Goal: Transaction & Acquisition: Purchase product/service

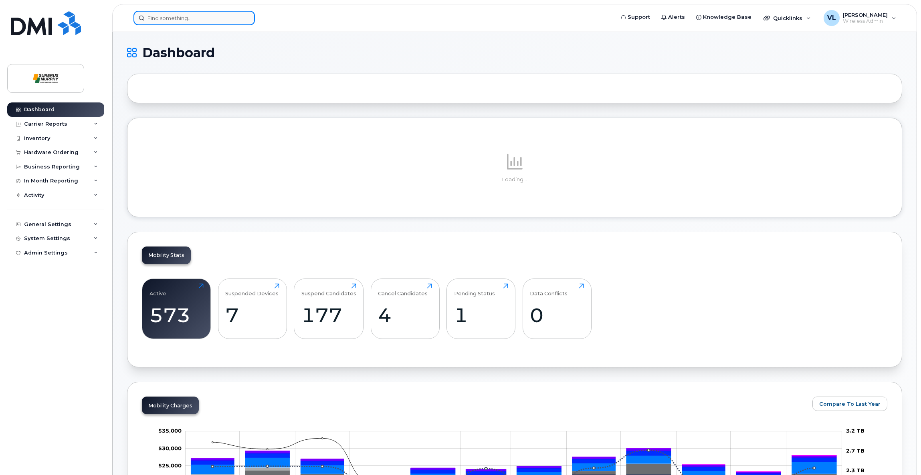
click at [192, 22] on input at bounding box center [193, 18] width 121 height 14
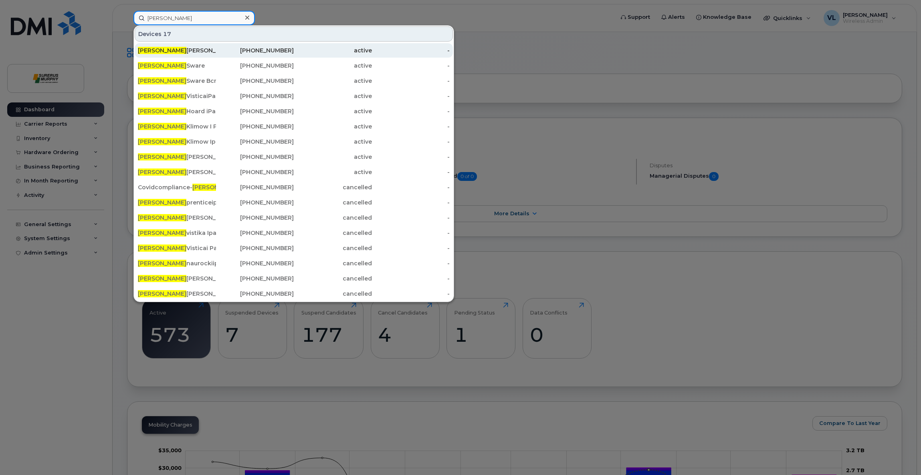
type input "jason"
click at [160, 46] on div "Jason Mc Elligott" at bounding box center [177, 50] width 78 height 8
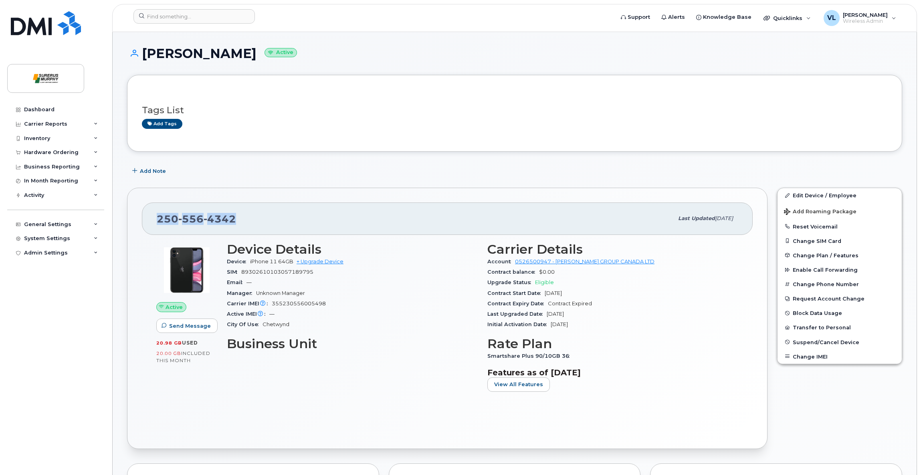
drag, startPoint x: 238, startPoint y: 219, endPoint x: 150, endPoint y: 214, distance: 87.9
click at [149, 213] on div "250 556 4342 Last updated Mar 12, 2025" at bounding box center [447, 219] width 610 height 32
copy span "250 556 4342"
click at [315, 260] on link "+ Upgrade Device" at bounding box center [319, 262] width 47 height 6
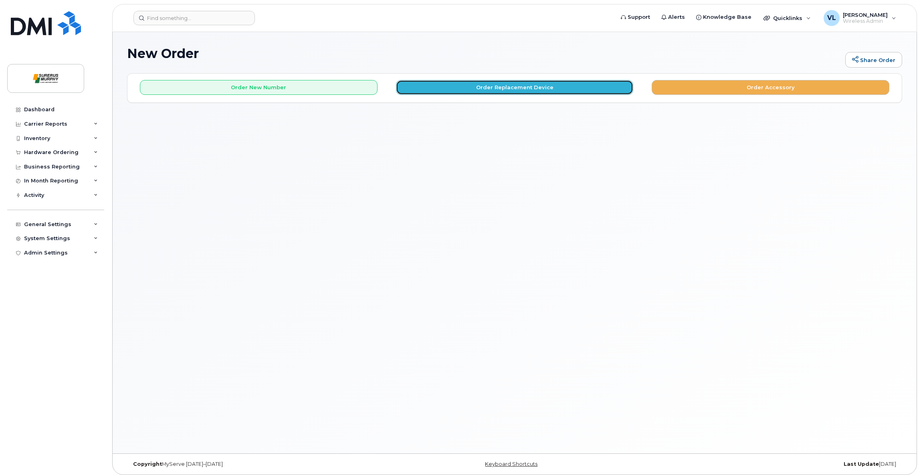
click at [502, 88] on button "Order Replacement Device" at bounding box center [515, 87] width 238 height 15
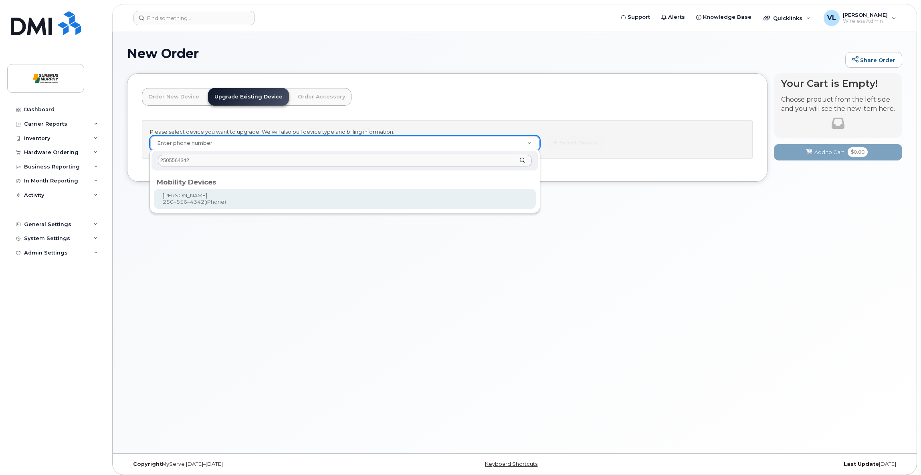
type input "2505564342"
type input "816362"
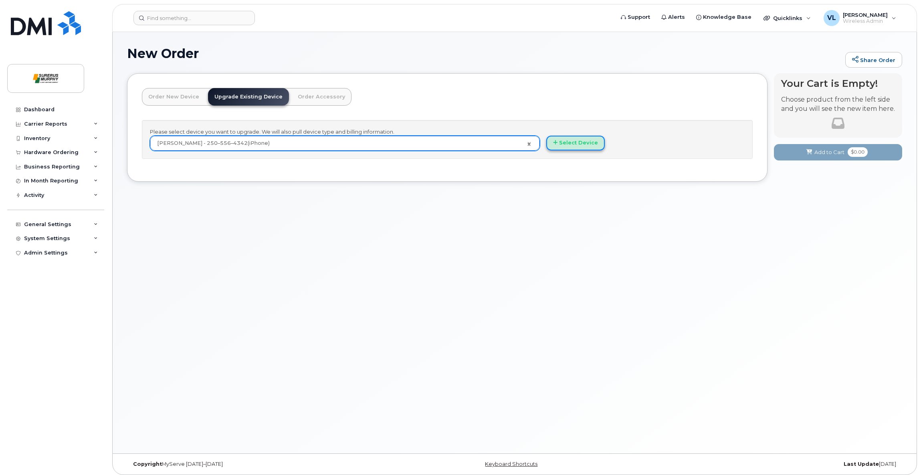
click at [576, 141] on button "Select Device" at bounding box center [575, 143] width 58 height 15
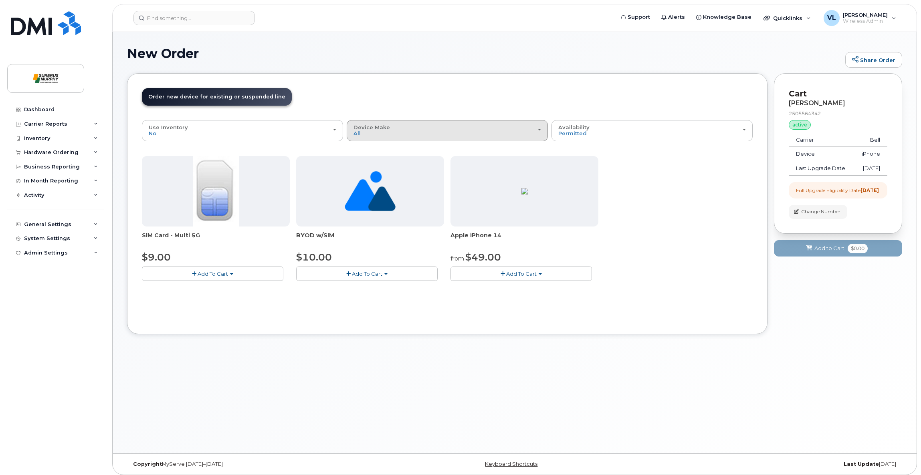
click at [396, 132] on div "Device Make All iPhone Unknown" at bounding box center [446, 131] width 187 height 12
click at [385, 166] on div "iPhone" at bounding box center [447, 166] width 197 height 10
click at [403, 133] on div "Device Make All iPhone Unknown" at bounding box center [446, 131] width 187 height 12
click at [369, 164] on label "iPhone" at bounding box center [363, 166] width 29 height 10
click at [0, 0] on input "iPhone" at bounding box center [0, 0] width 0 height 0
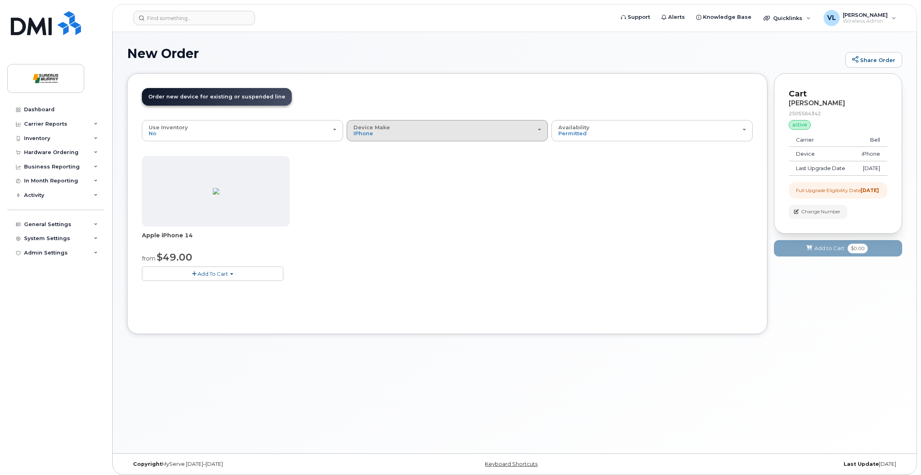
click at [481, 132] on div "Device Make All iPhone Unknown" at bounding box center [446, 131] width 187 height 12
click at [466, 154] on ul "All iPhone Unknown" at bounding box center [447, 166] width 201 height 48
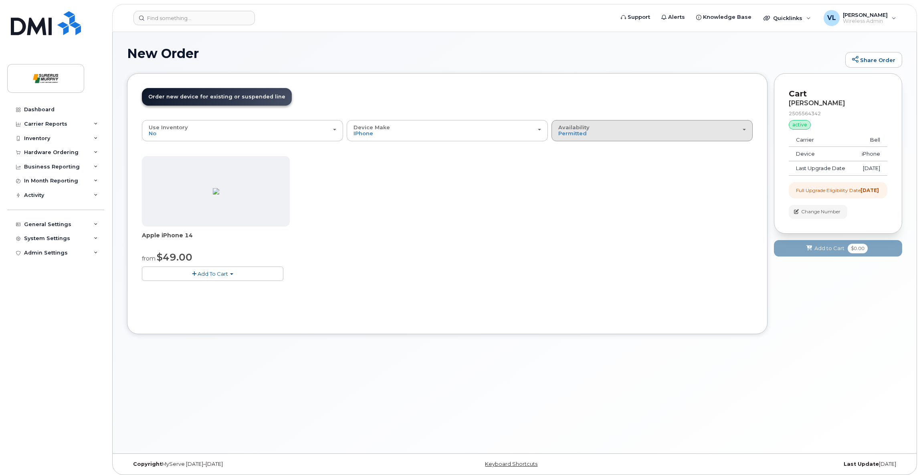
click at [645, 135] on div "Availability Permitted All" at bounding box center [651, 131] width 187 height 12
click at [567, 158] on label "All" at bounding box center [561, 163] width 17 height 10
click at [0, 0] on input "All" at bounding box center [0, 0] width 0 height 0
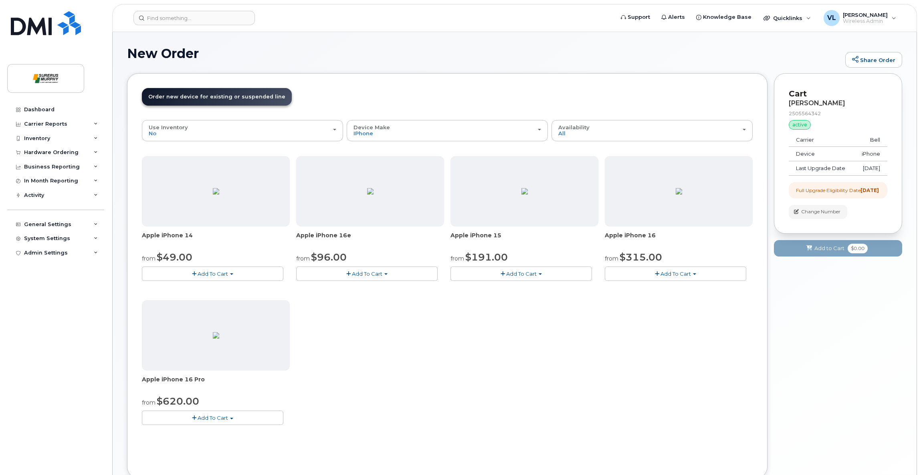
scroll to position [53, 0]
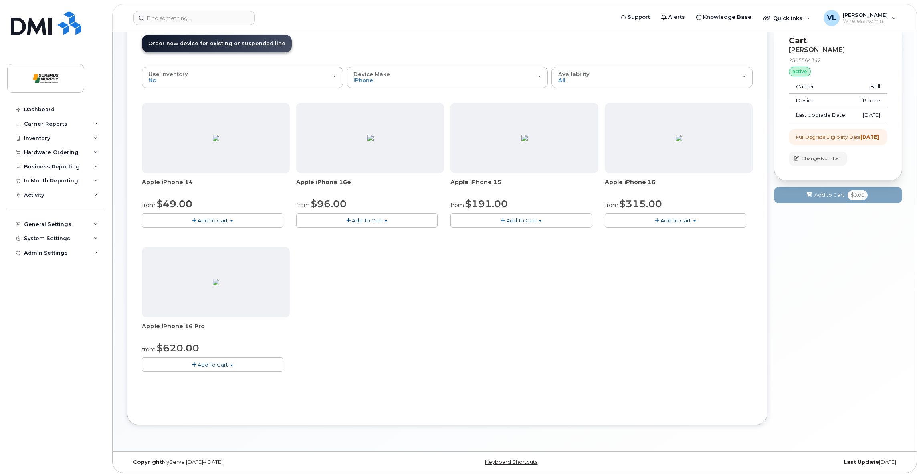
click at [675, 141] on img at bounding box center [678, 138] width 6 height 6
click at [661, 218] on span "Add To Cart" at bounding box center [675, 221] width 30 height 6
click at [179, 365] on button "Add To Cart" at bounding box center [212, 365] width 141 height 14
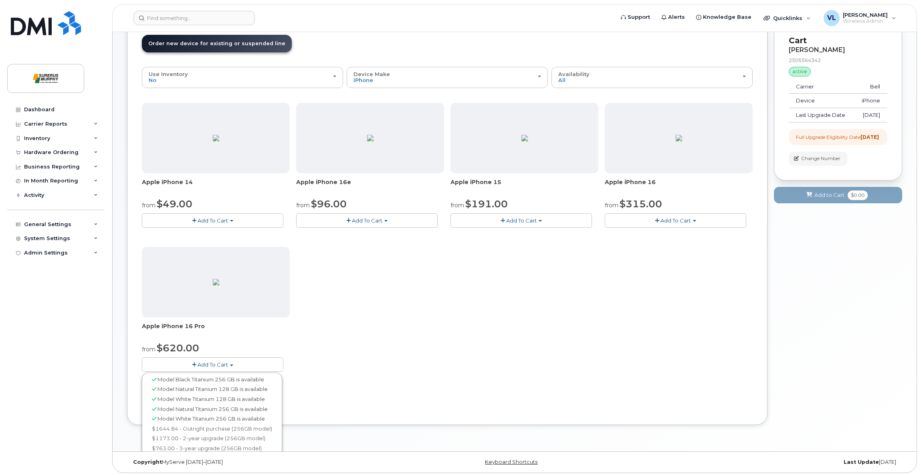
click at [684, 219] on span "Add To Cart" at bounding box center [675, 221] width 30 height 6
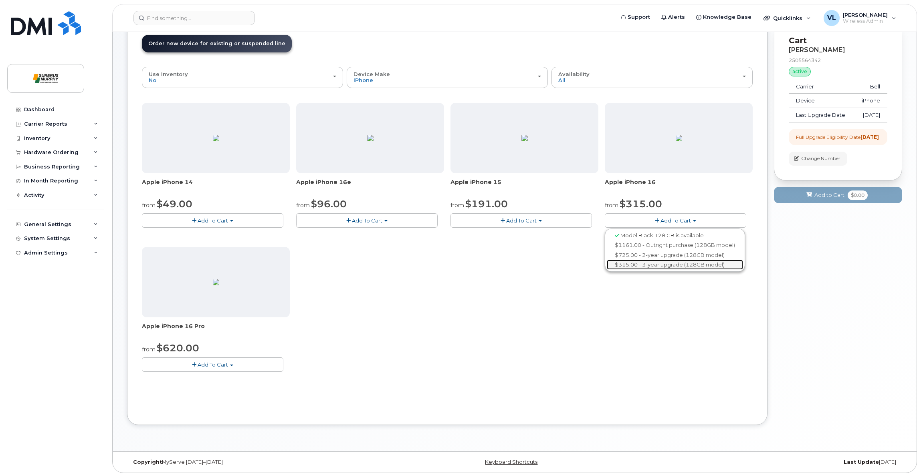
click at [665, 262] on link "$315.00 - 3-year upgrade (128GB model)" at bounding box center [674, 265] width 136 height 10
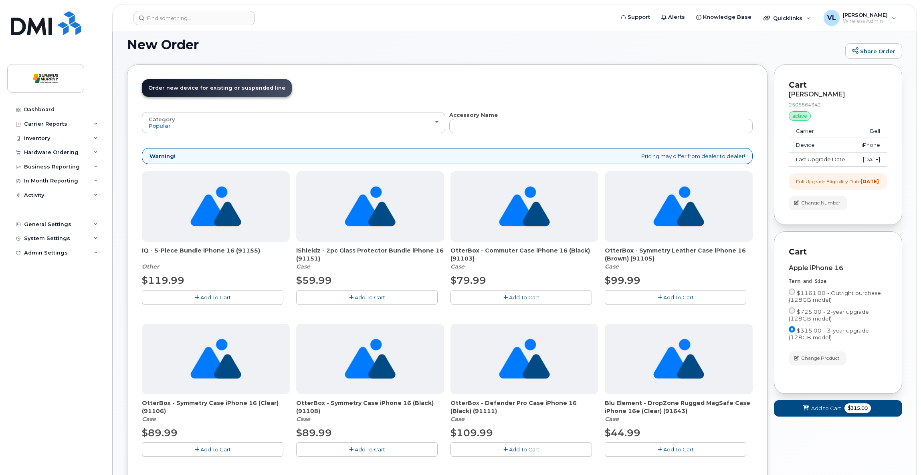
scroll to position [0, 0]
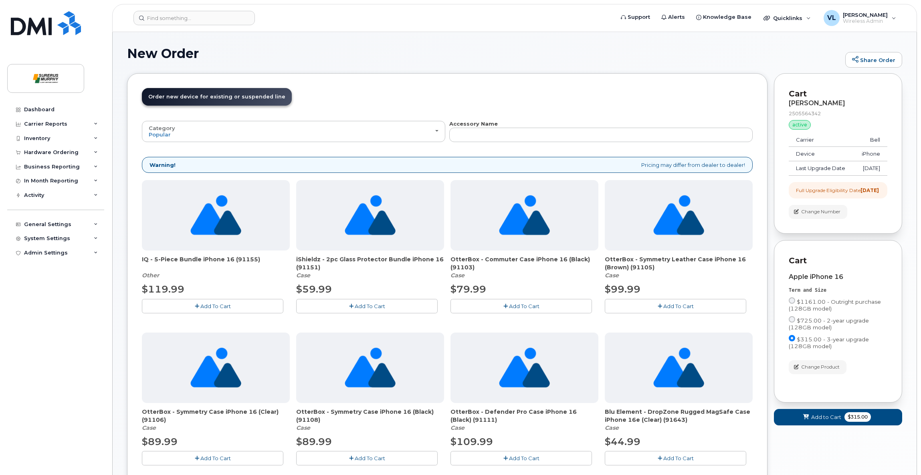
click at [520, 306] on span "Add To Cart" at bounding box center [524, 306] width 30 height 6
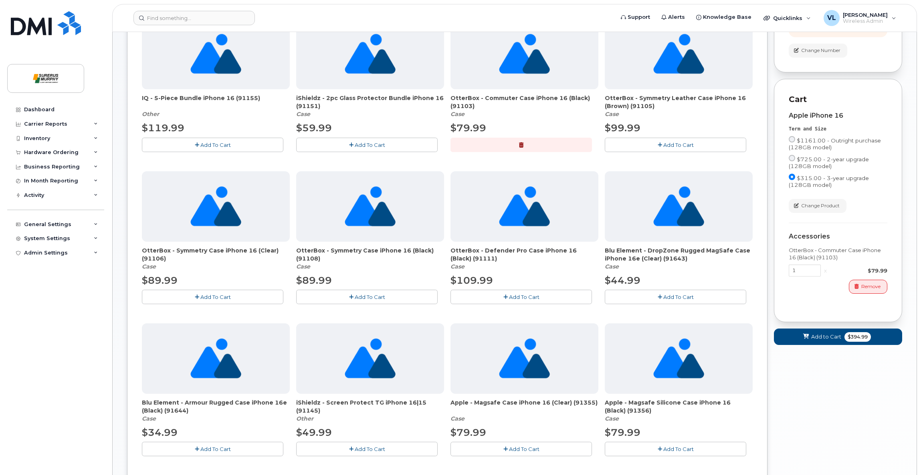
scroll to position [180, 0]
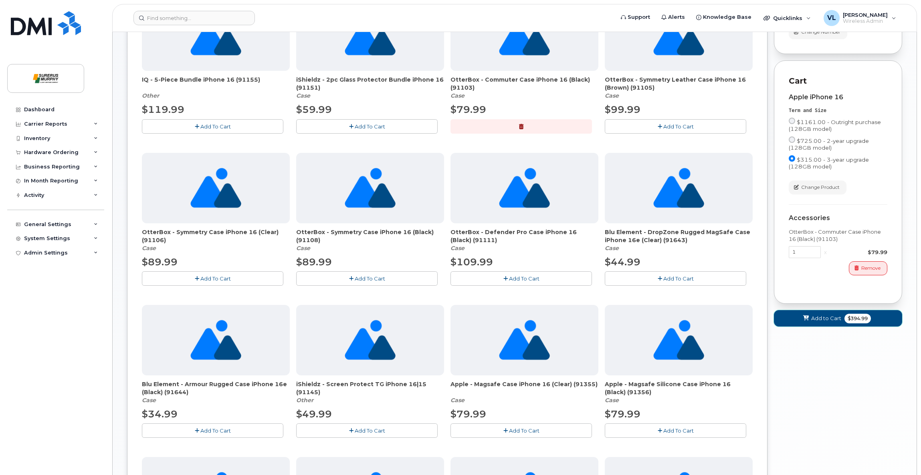
click at [862, 324] on span "$394.99" at bounding box center [857, 319] width 26 height 10
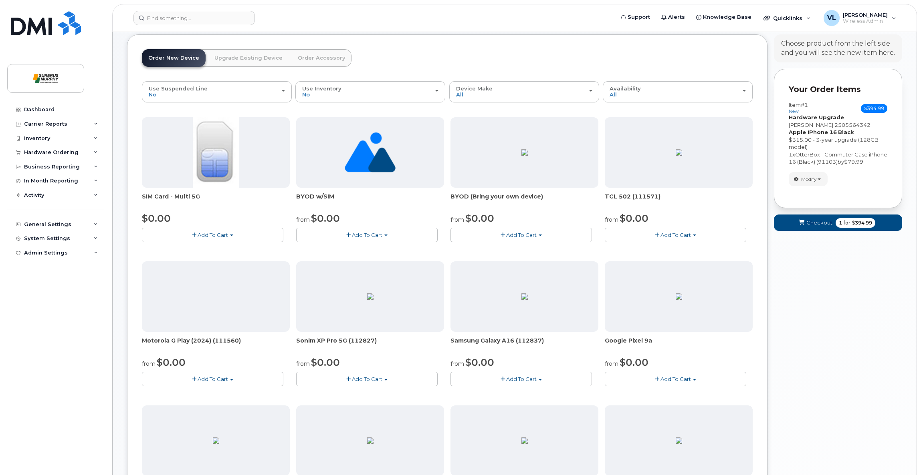
scroll to position [0, 0]
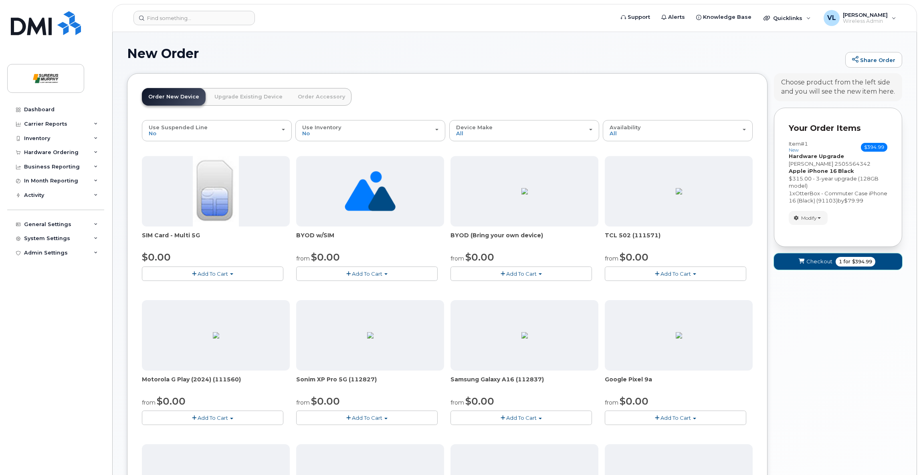
click at [830, 260] on span "Checkout" at bounding box center [819, 262] width 26 height 8
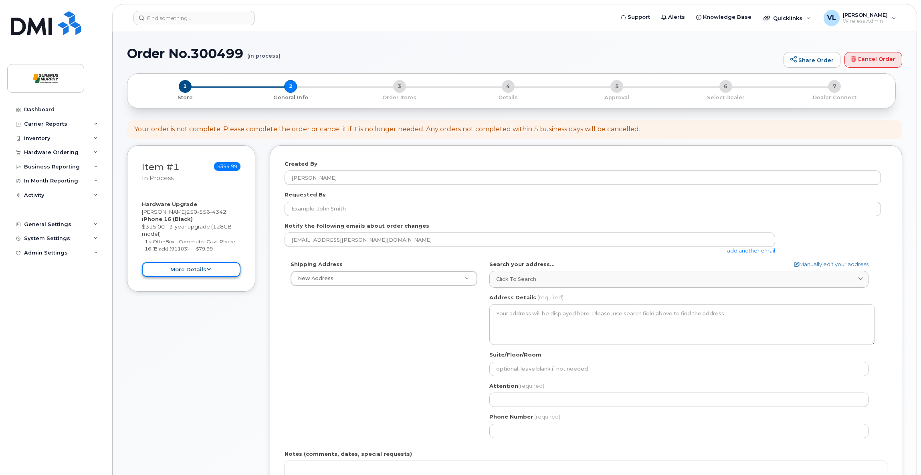
click at [189, 270] on button "more details" at bounding box center [191, 269] width 99 height 15
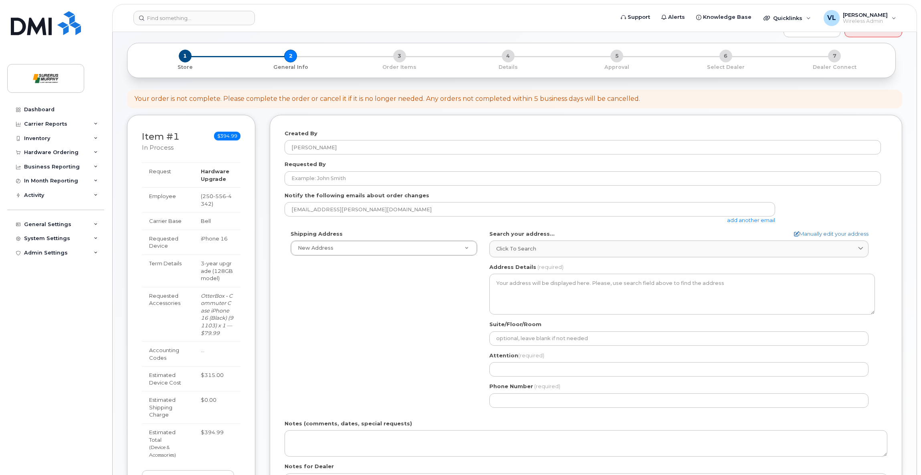
scroll to position [30, 0]
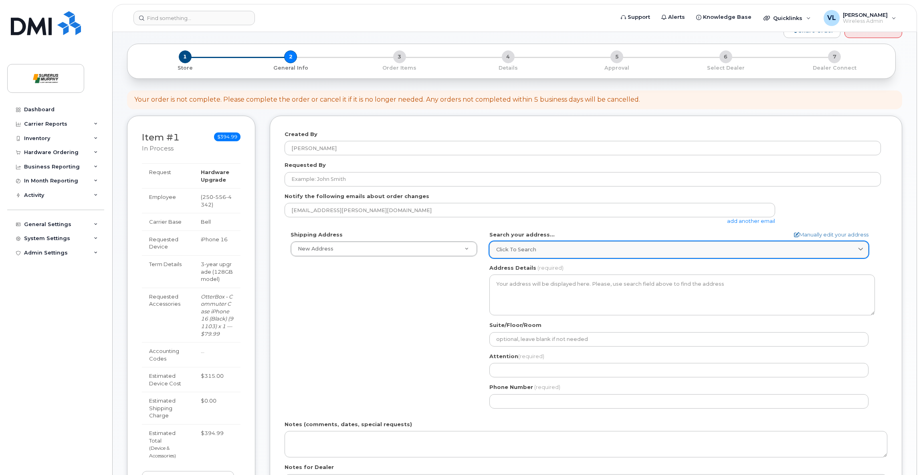
click at [597, 244] on link "Click to search" at bounding box center [678, 250] width 379 height 16
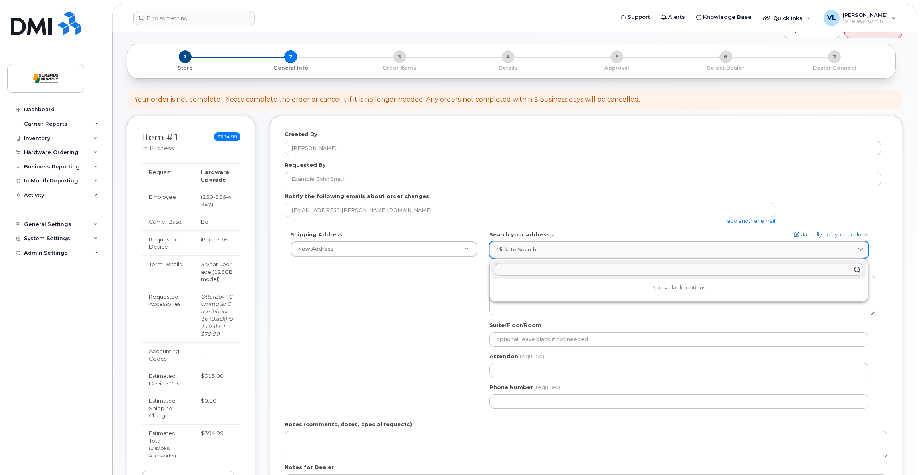
click at [596, 246] on div "Click to search" at bounding box center [678, 250] width 365 height 8
click at [421, 304] on div "Shipping Address New Address New Address Surerus Murphy AB Search your address.…" at bounding box center [582, 323] width 596 height 184
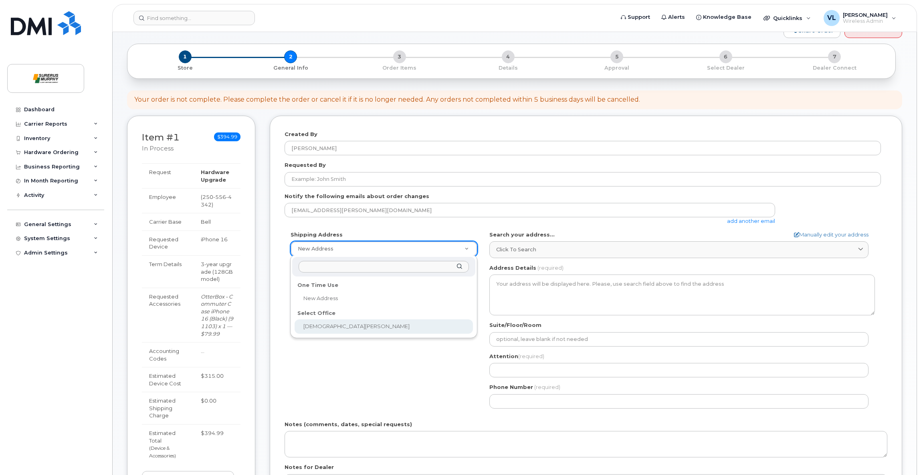
select select
type textarea "2200-605 5 Ave SW Calgary Alberta T2P 3H5"
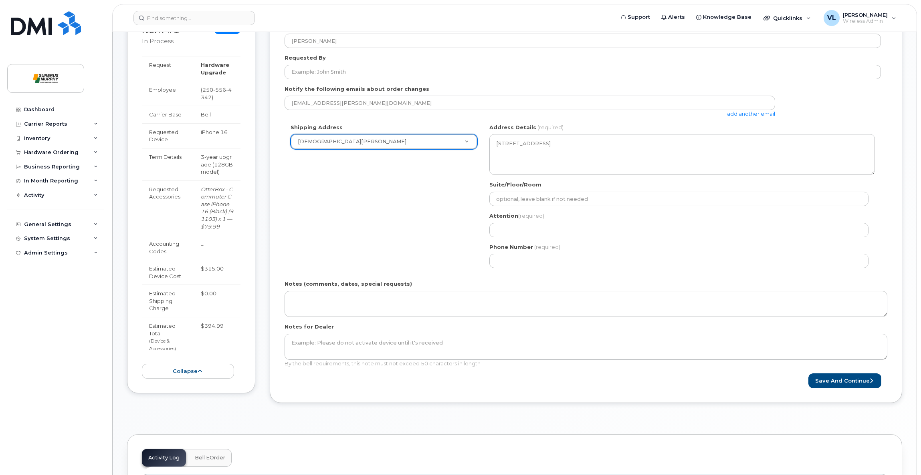
scroll to position [150, 0]
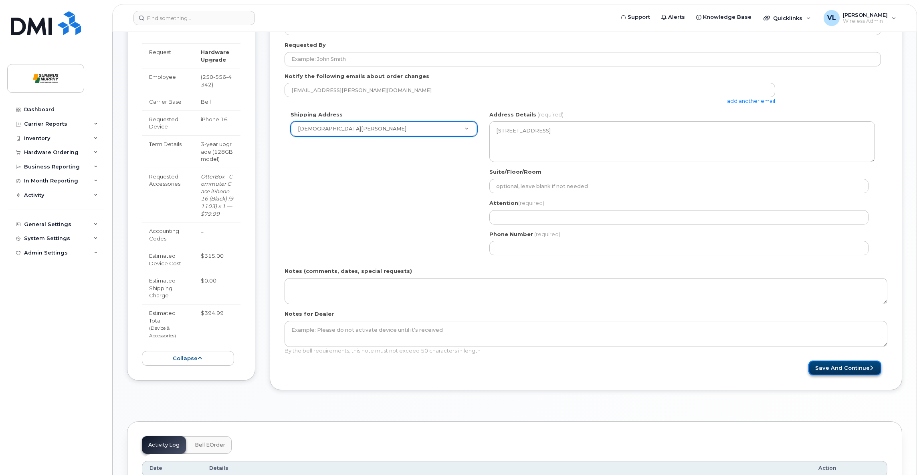
click at [869, 367] on button "Save and Continue" at bounding box center [844, 368] width 73 height 15
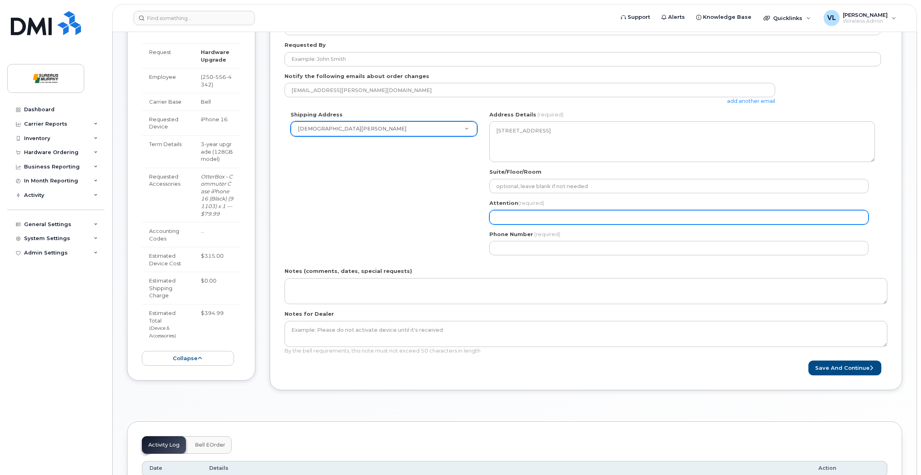
click at [772, 216] on input "Attention (required)" at bounding box center [678, 217] width 379 height 14
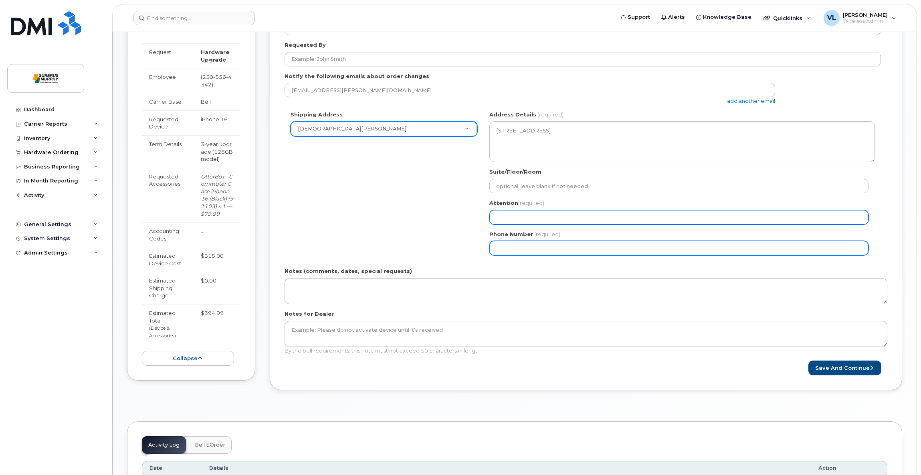
type input "[PERSON_NAME]"
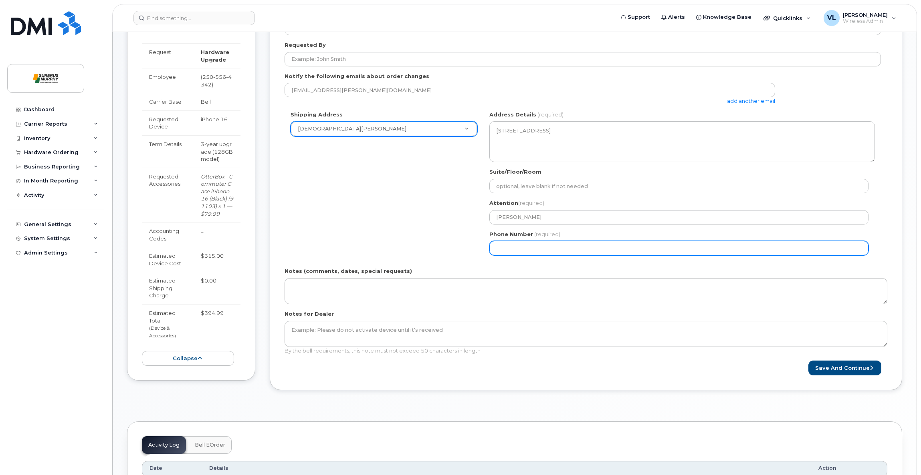
click at [545, 245] on input "Phone Number" at bounding box center [678, 248] width 379 height 14
select select
type input "587437127"
select select
type input "5874371279"
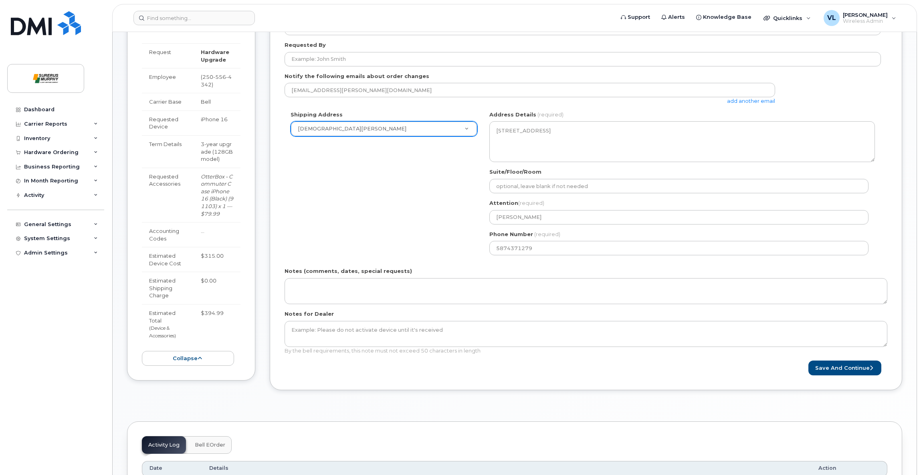
click at [512, 270] on div "Notes (comments, dates, special requests)" at bounding box center [585, 286] width 602 height 37
click at [837, 367] on button "Save and Continue" at bounding box center [844, 368] width 73 height 15
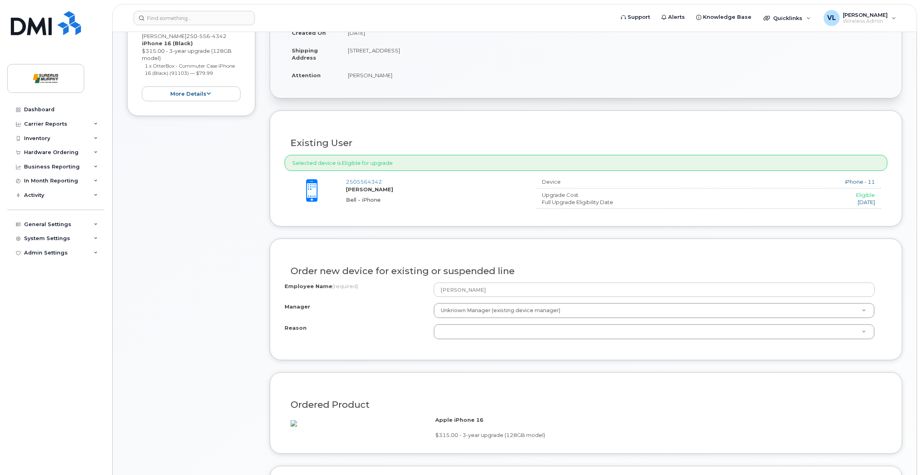
scroll to position [240, 0]
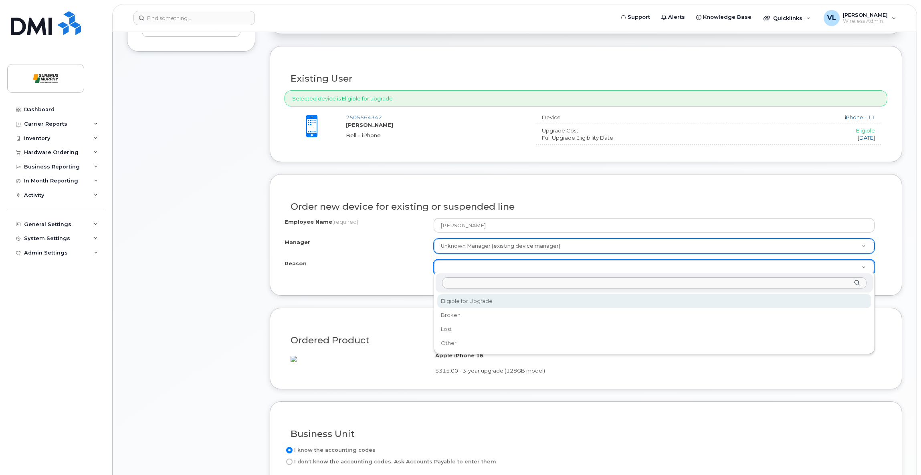
select select "eligible_for_upgrade"
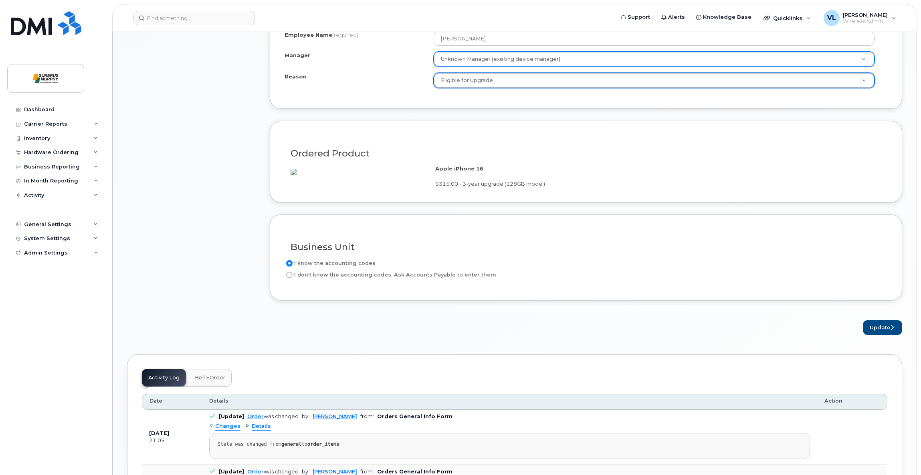
scroll to position [421, 0]
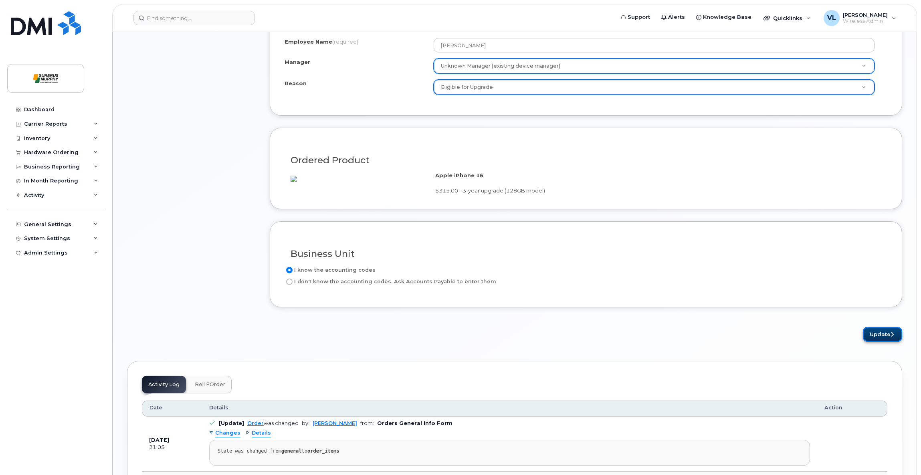
click at [872, 338] on button "Update" at bounding box center [881, 334] width 39 height 15
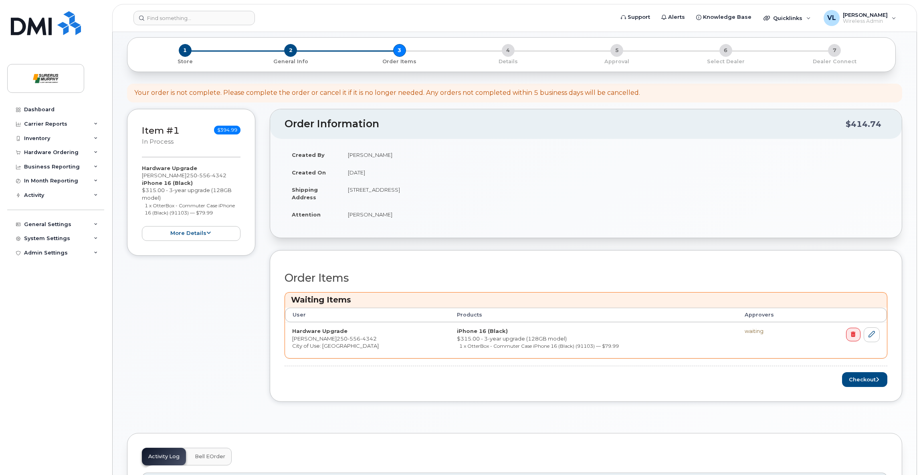
scroll to position [120, 0]
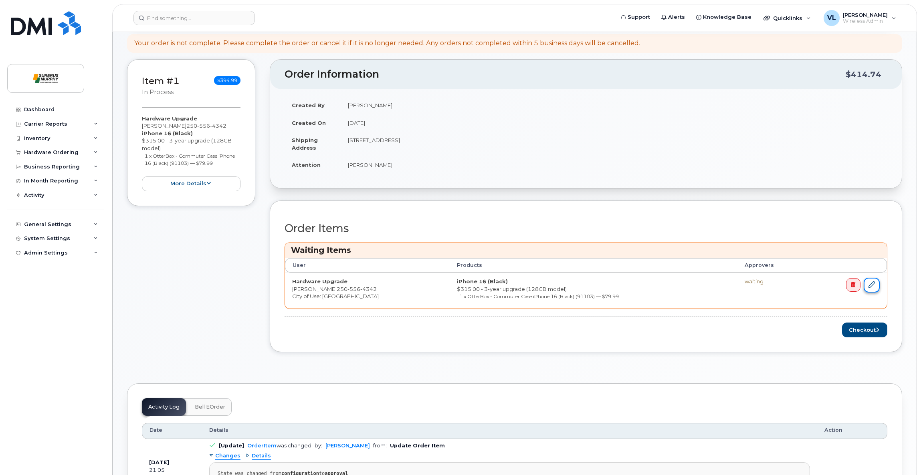
click at [871, 285] on link at bounding box center [871, 285] width 16 height 15
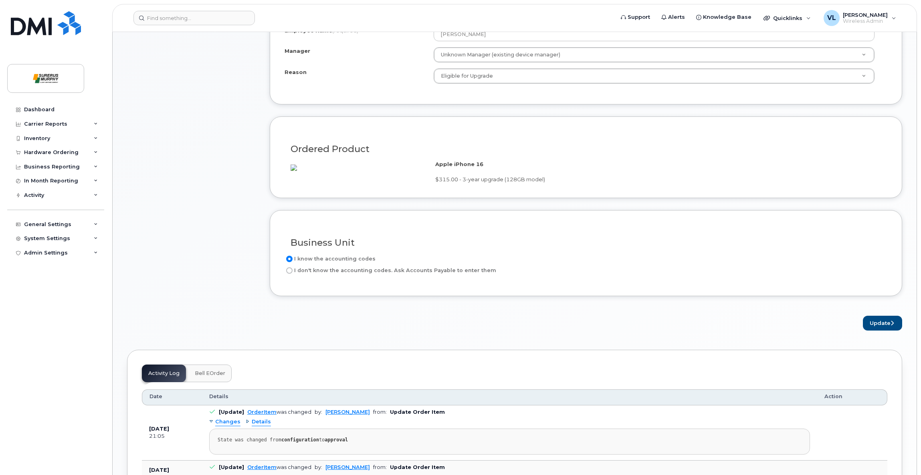
scroll to position [481, 0]
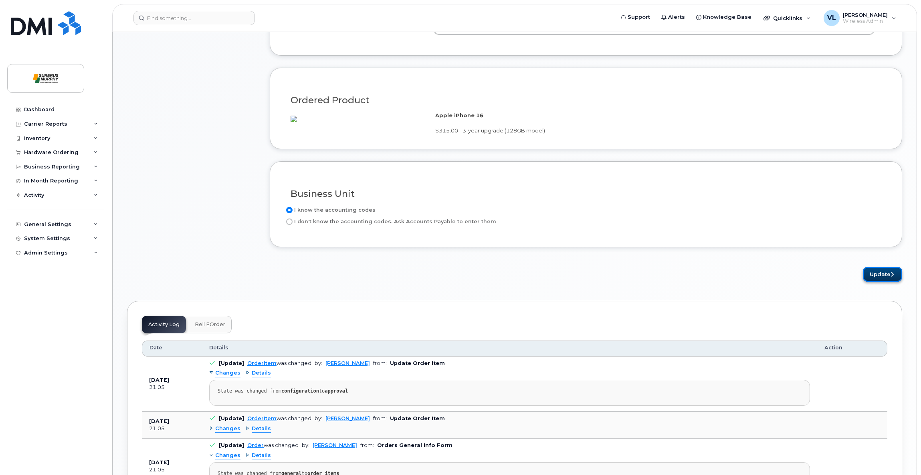
click at [880, 280] on button "Update" at bounding box center [881, 274] width 39 height 15
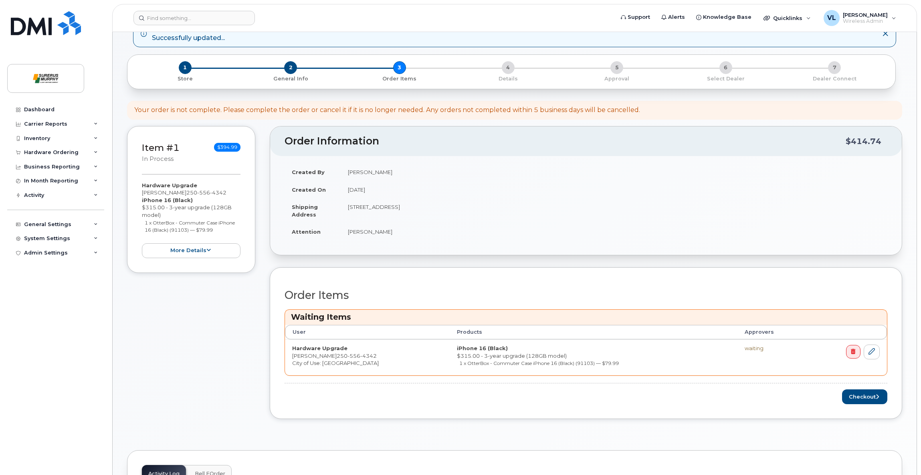
scroll to position [60, 0]
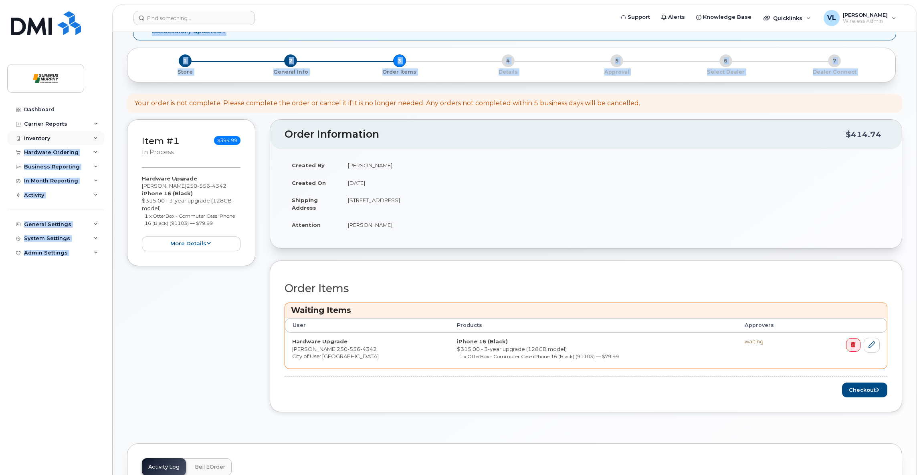
drag, startPoint x: 119, startPoint y: 89, endPoint x: 100, endPoint y: 138, distance: 52.2
click at [112, 138] on div "Support Alerts Knowledge Base Quicklinks Suspend / Cancel Device Change SIM Car…" at bounding box center [514, 426] width 804 height 908
click at [100, 138] on div "Inventory" at bounding box center [55, 138] width 97 height 14
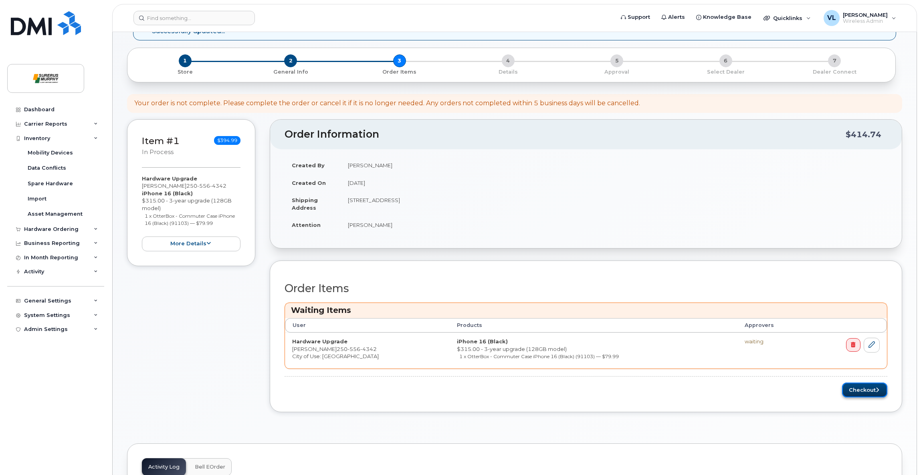
click at [874, 388] on button "Checkout" at bounding box center [864, 390] width 45 height 15
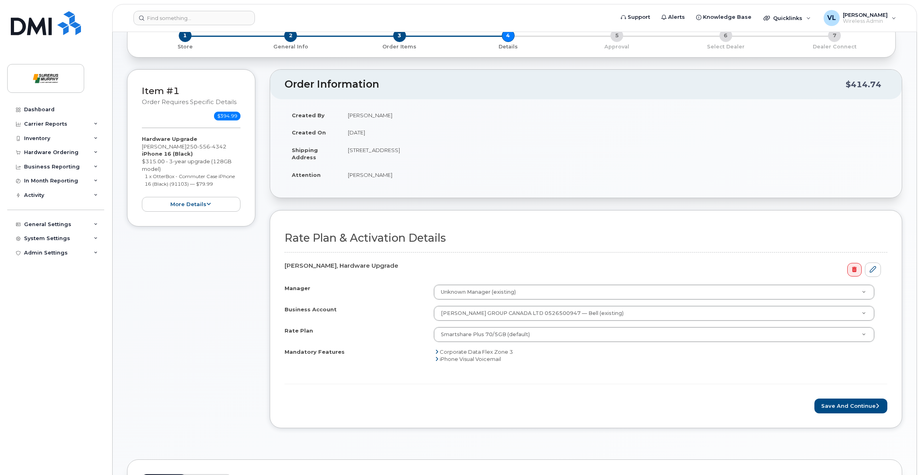
scroll to position [60, 0]
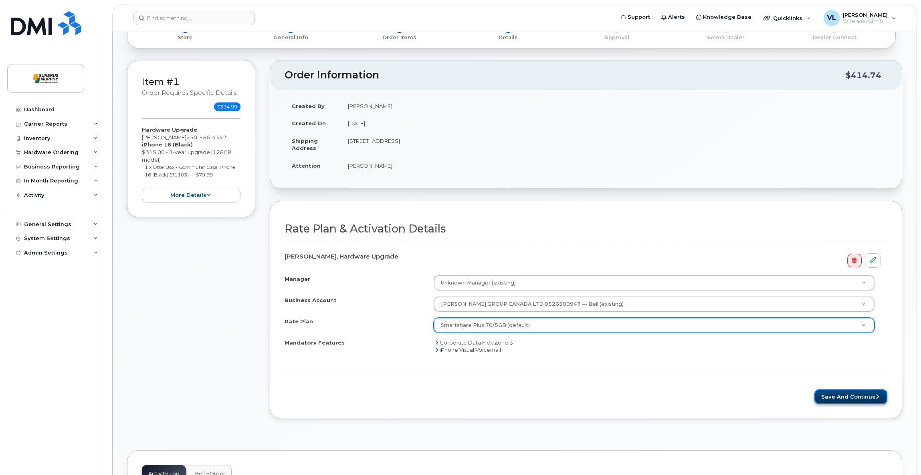
click at [865, 392] on button "Save and Continue" at bounding box center [850, 397] width 73 height 15
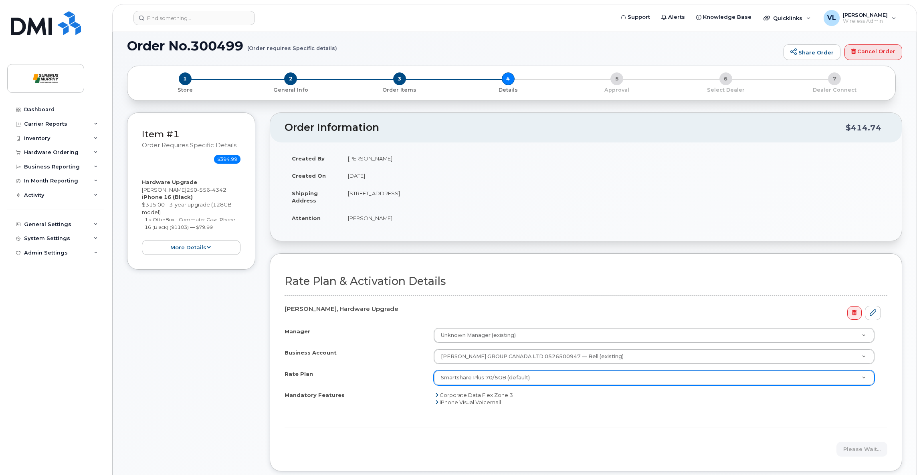
scroll to position [0, 0]
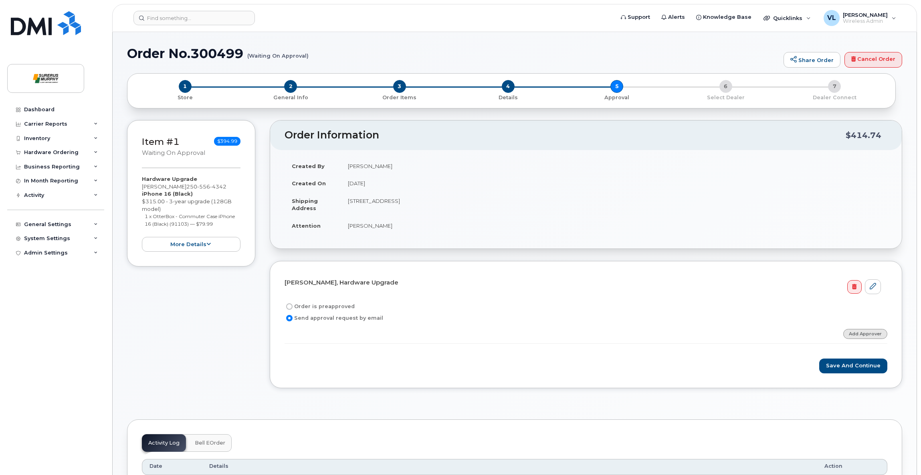
click at [862, 331] on link "Add Approver" at bounding box center [865, 334] width 44 height 10
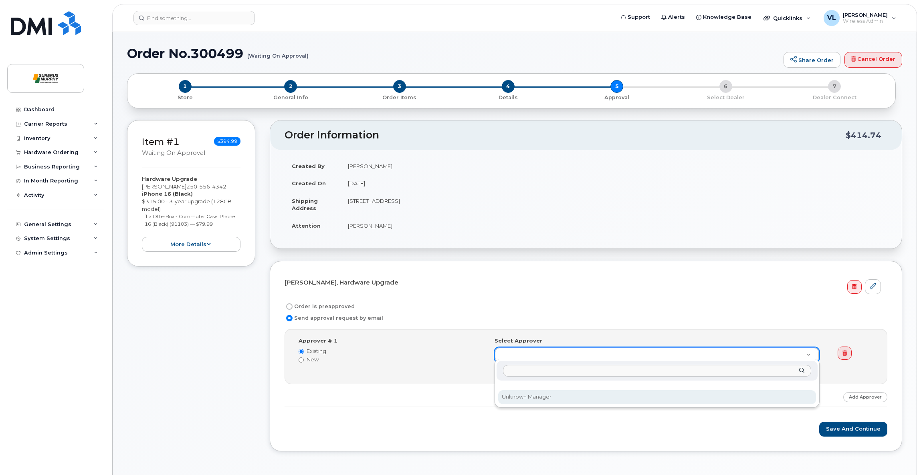
click at [729, 405] on div "Unknown Manager" at bounding box center [656, 384] width 325 height 48
select select
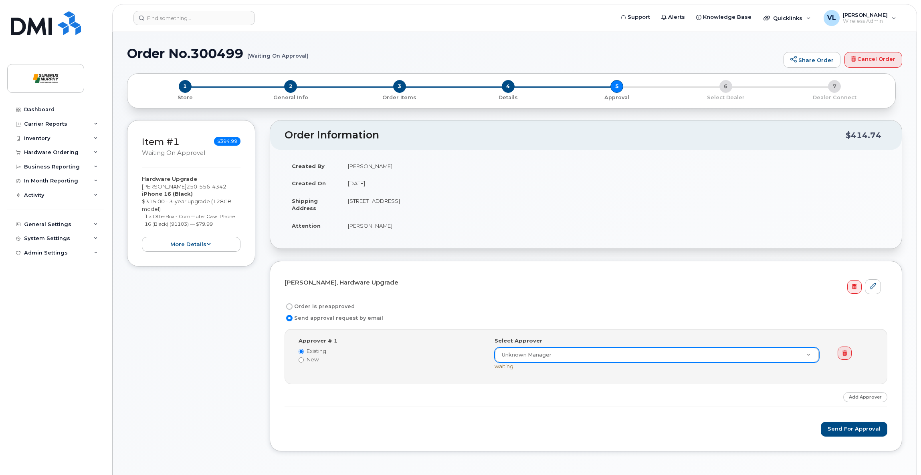
click at [327, 306] on label "Order is preapproved" at bounding box center [319, 307] width 70 height 10
click at [292, 306] on input "Order is preapproved" at bounding box center [289, 307] width 6 height 6
radio input "true"
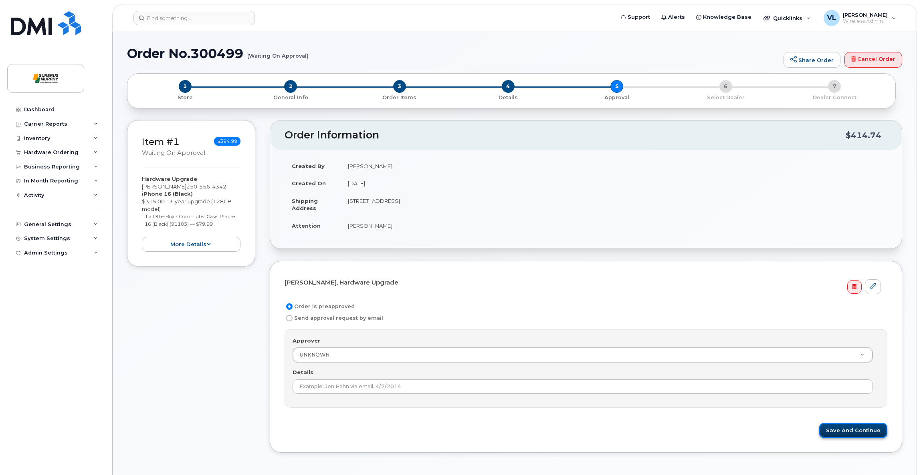
click at [853, 427] on button "Save and Continue" at bounding box center [853, 430] width 68 height 15
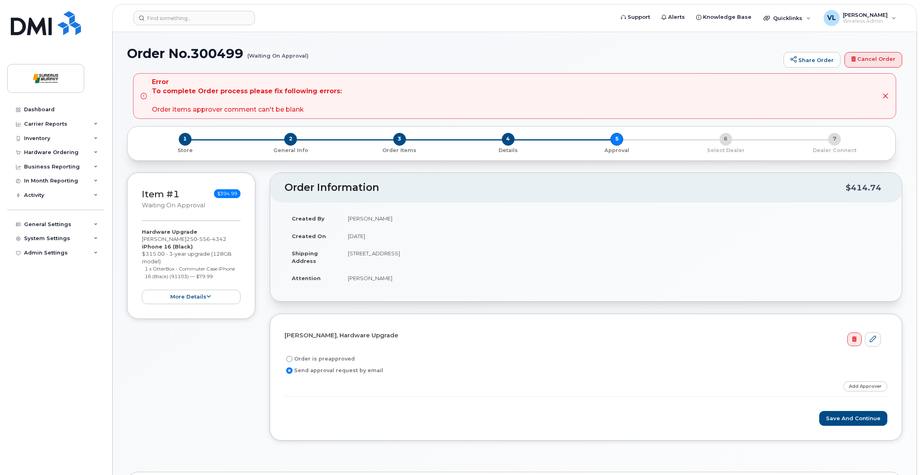
click at [316, 355] on label "Order is preapproved" at bounding box center [319, 360] width 70 height 10
click at [292, 356] on input "Order is preapproved" at bounding box center [289, 359] width 6 height 6
radio input "true"
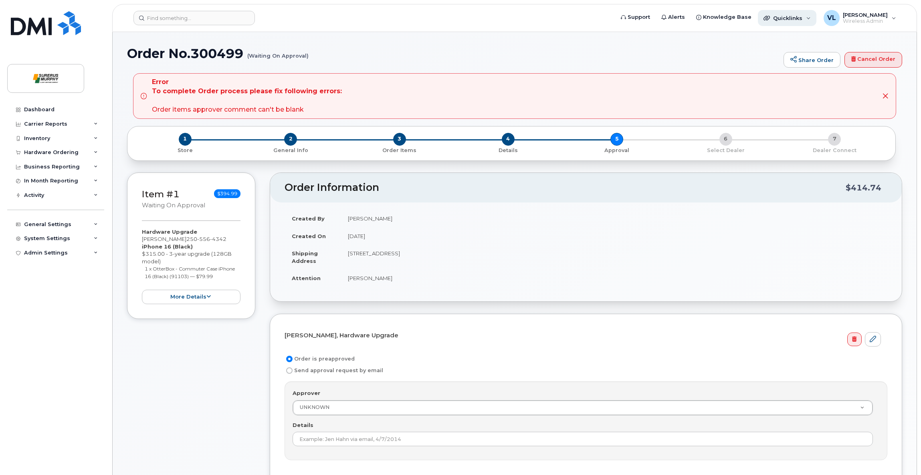
click at [796, 22] on div "Quicklinks" at bounding box center [787, 18] width 58 height 16
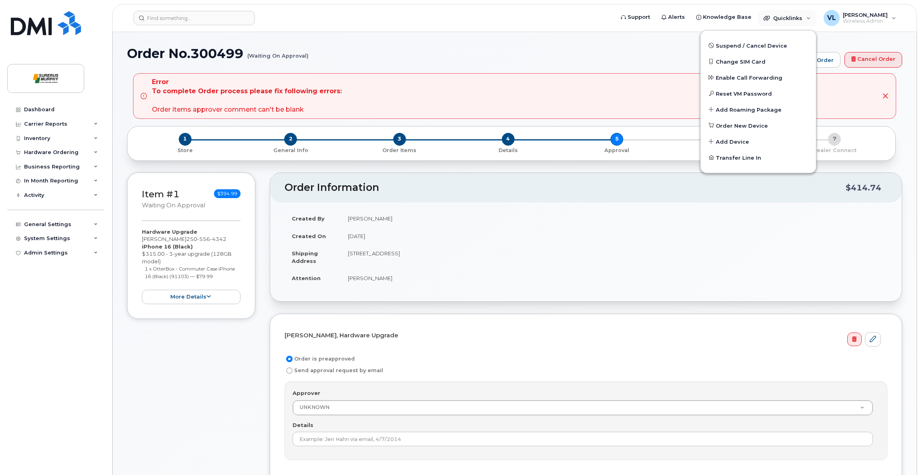
click at [739, 280] on td "[PERSON_NAME]" at bounding box center [613, 279] width 546 height 18
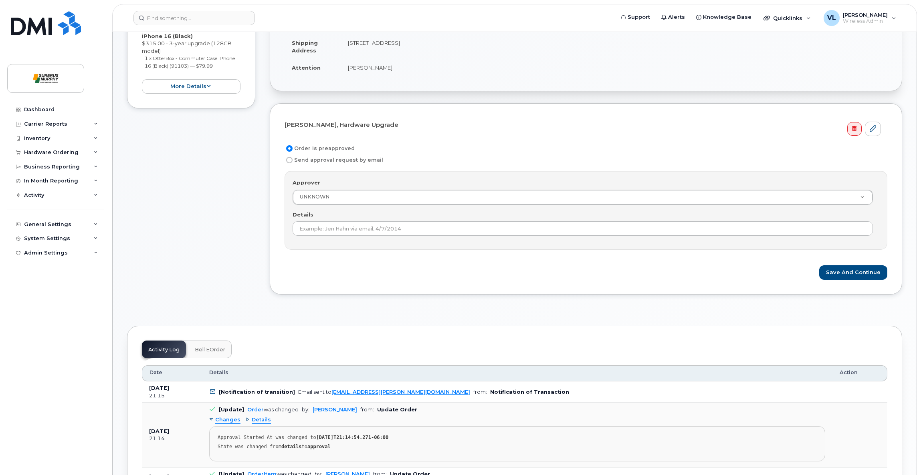
scroll to position [240, 0]
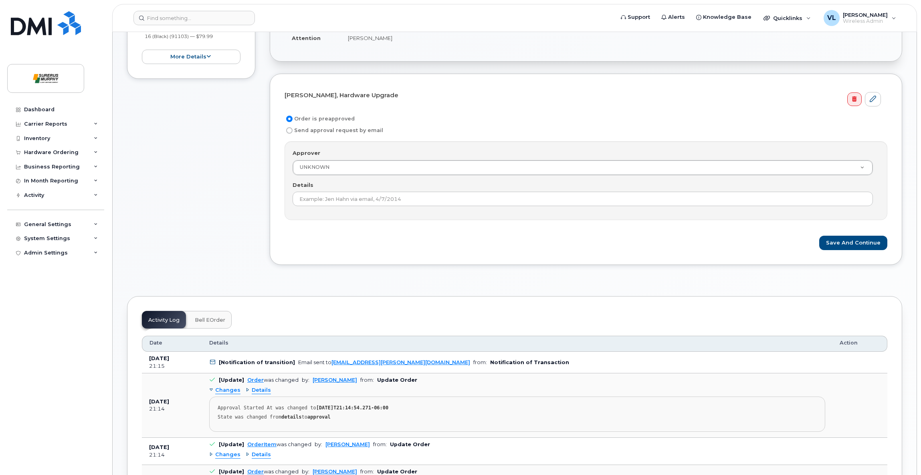
click at [287, 127] on input "Send approval request by email" at bounding box center [289, 130] width 6 height 6
radio input "true"
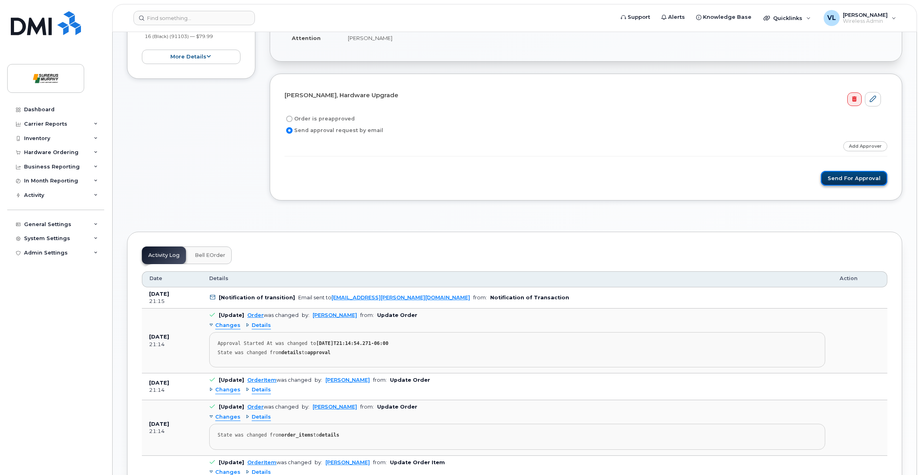
click at [834, 171] on button "Send for Approval" at bounding box center [853, 178] width 66 height 15
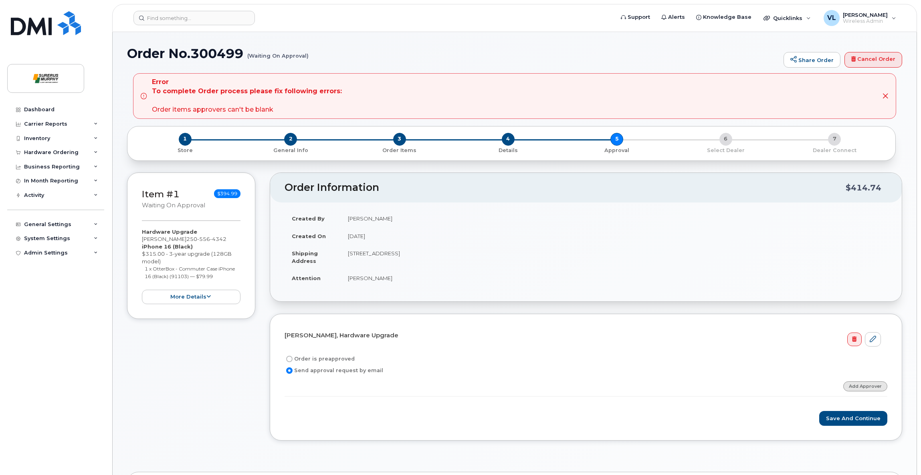
click at [856, 383] on link "Add Approver" at bounding box center [865, 387] width 44 height 10
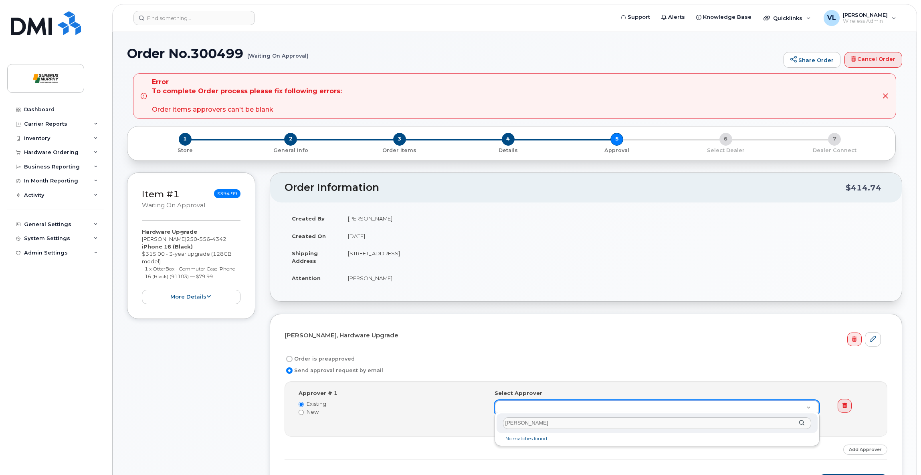
click at [800, 424] on div "[PERSON_NAME]" at bounding box center [656, 424] width 321 height 20
click at [799, 424] on div "[PERSON_NAME]" at bounding box center [656, 424] width 321 height 20
type input "l"
click at [292, 357] on label "Order is preapproved" at bounding box center [319, 360] width 70 height 10
click at [292, 357] on input "Order is preapproved" at bounding box center [289, 359] width 6 height 6
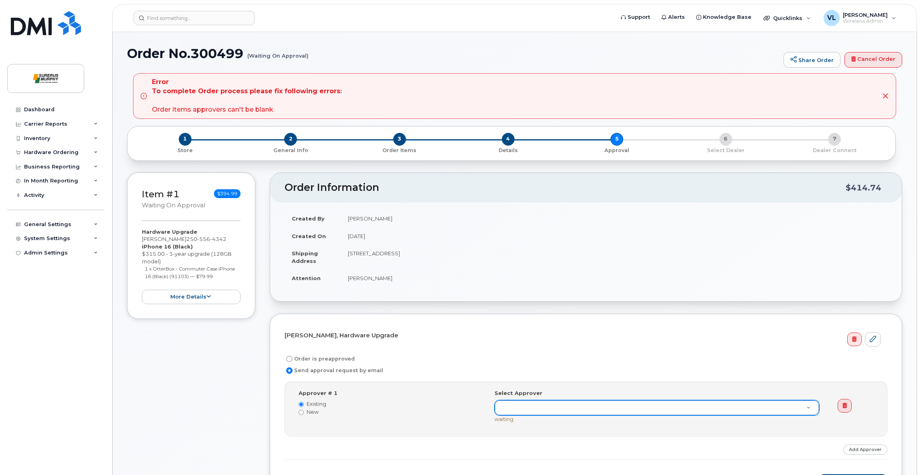
radio input "true"
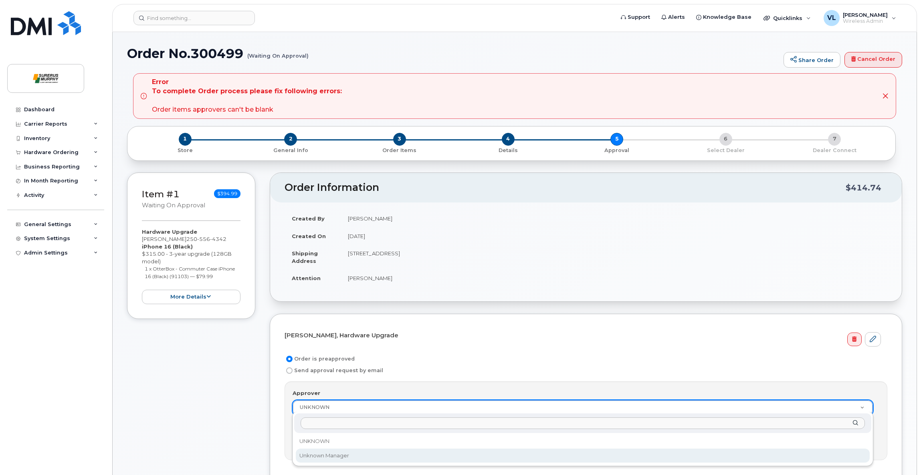
select select "1660329"
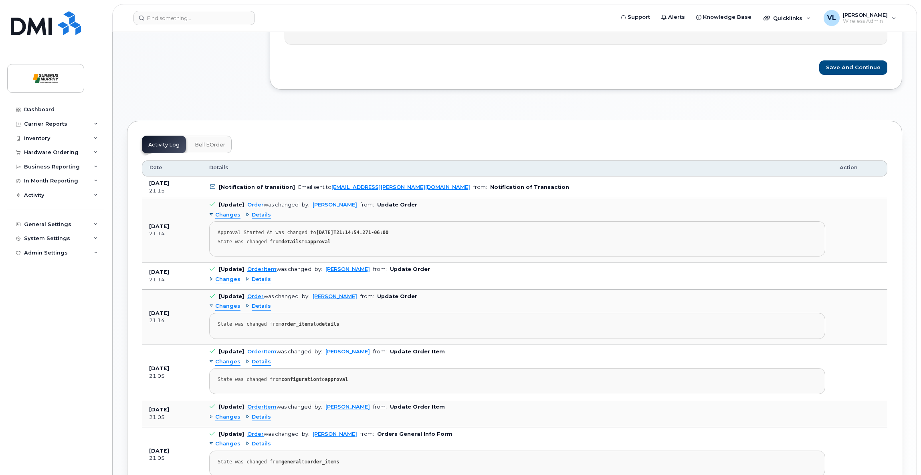
scroll to position [421, 0]
